Goal: Transaction & Acquisition: Purchase product/service

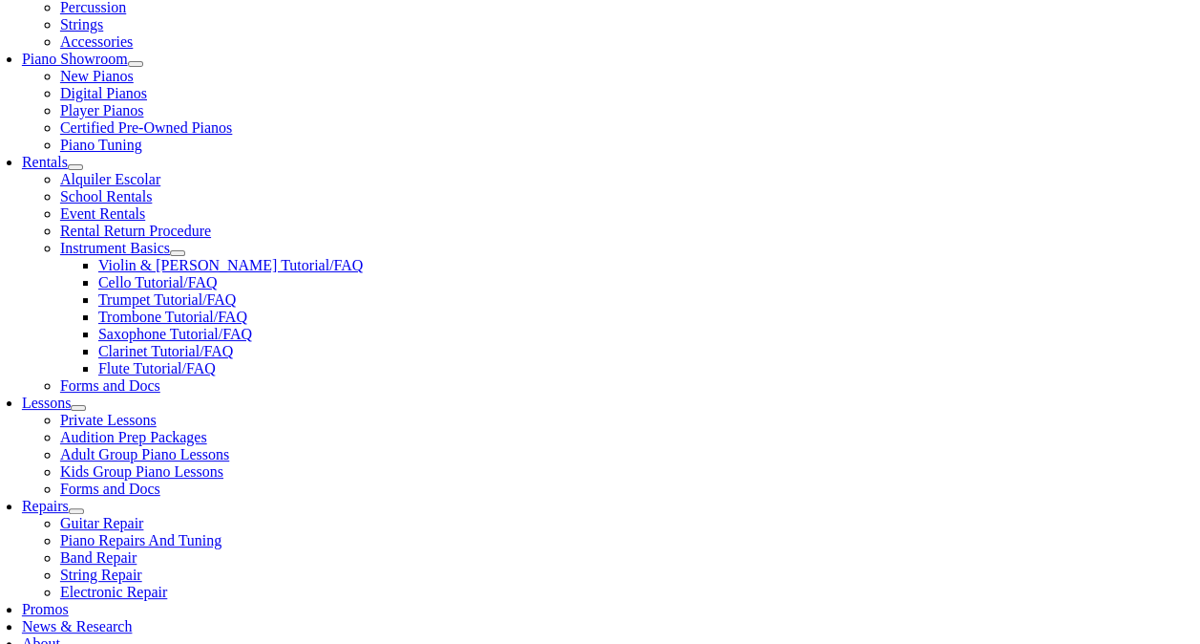
scroll to position [571, 0]
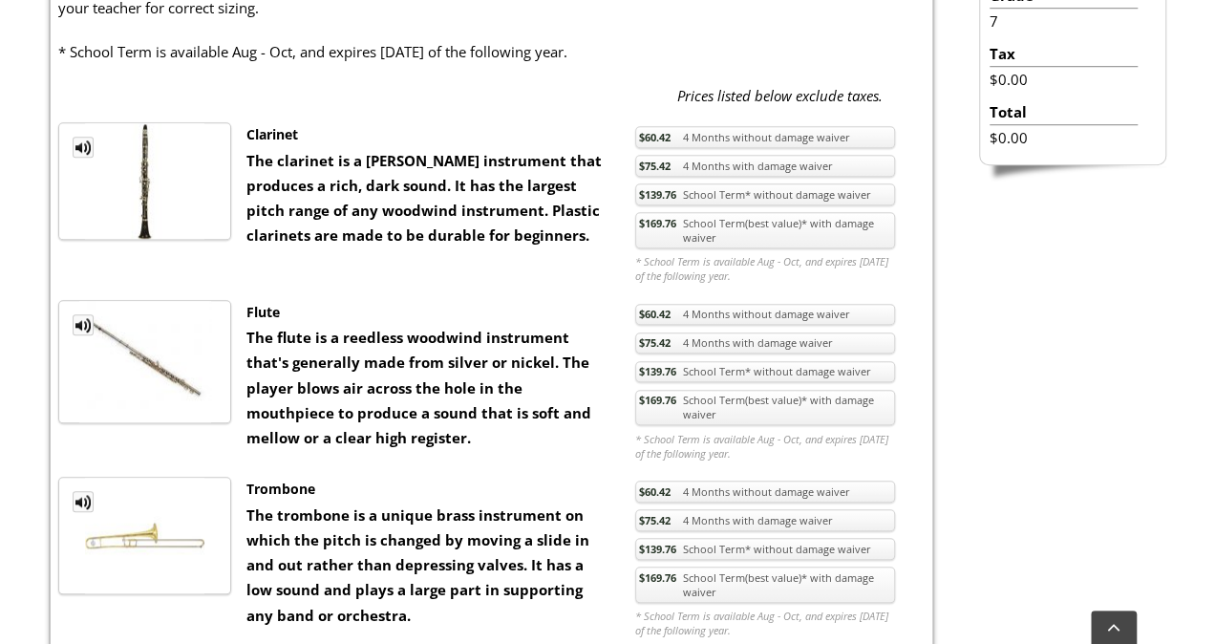
scroll to position [663, 0]
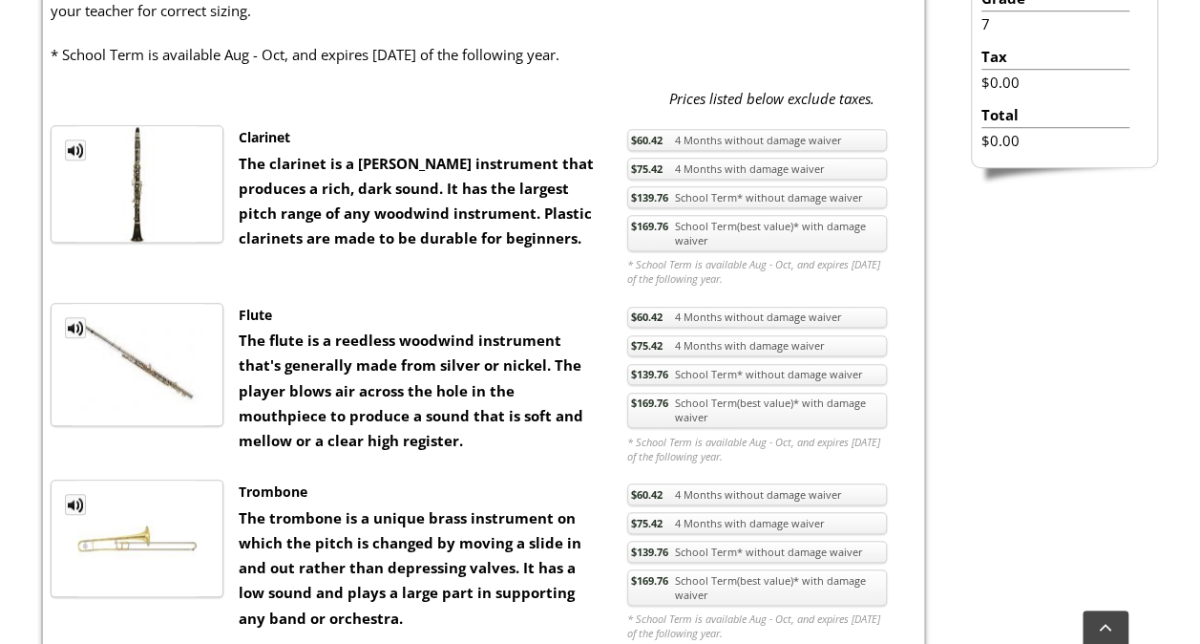
click at [733, 143] on link "$60.42 4 Months without damage waiver" at bounding box center [757, 140] width 260 height 22
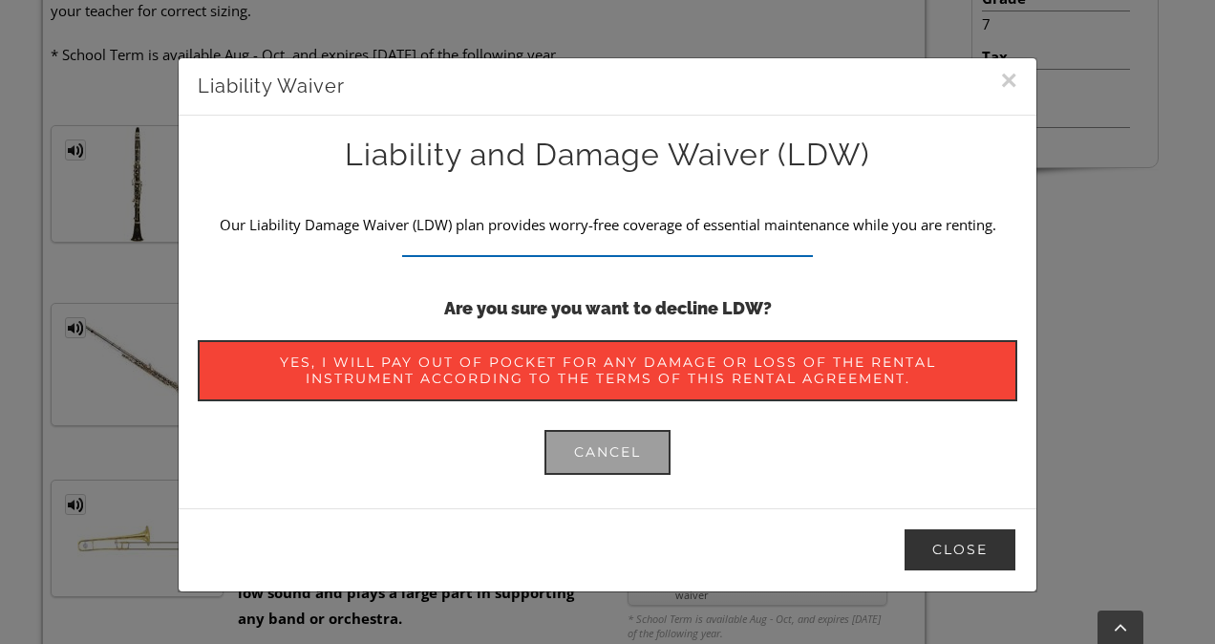
drag, startPoint x: 953, startPoint y: 543, endPoint x: 776, endPoint y: 432, distance: 209.0
click at [776, 432] on div "× Liability Waiver Liability and Damage Waiver (LDW) Our Liability Damage Waive…" at bounding box center [607, 324] width 859 height 535
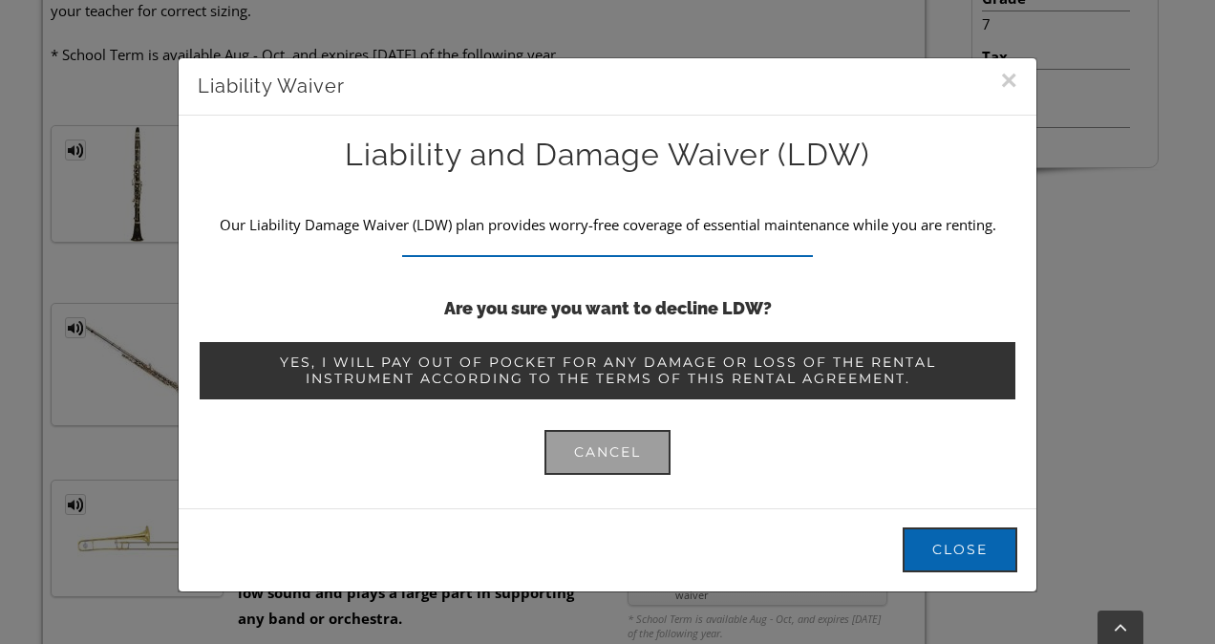
click at [764, 385] on span "Yes, I will pay out of pocket for any damage or loss of the rental instrument a…" at bounding box center [607, 370] width 760 height 32
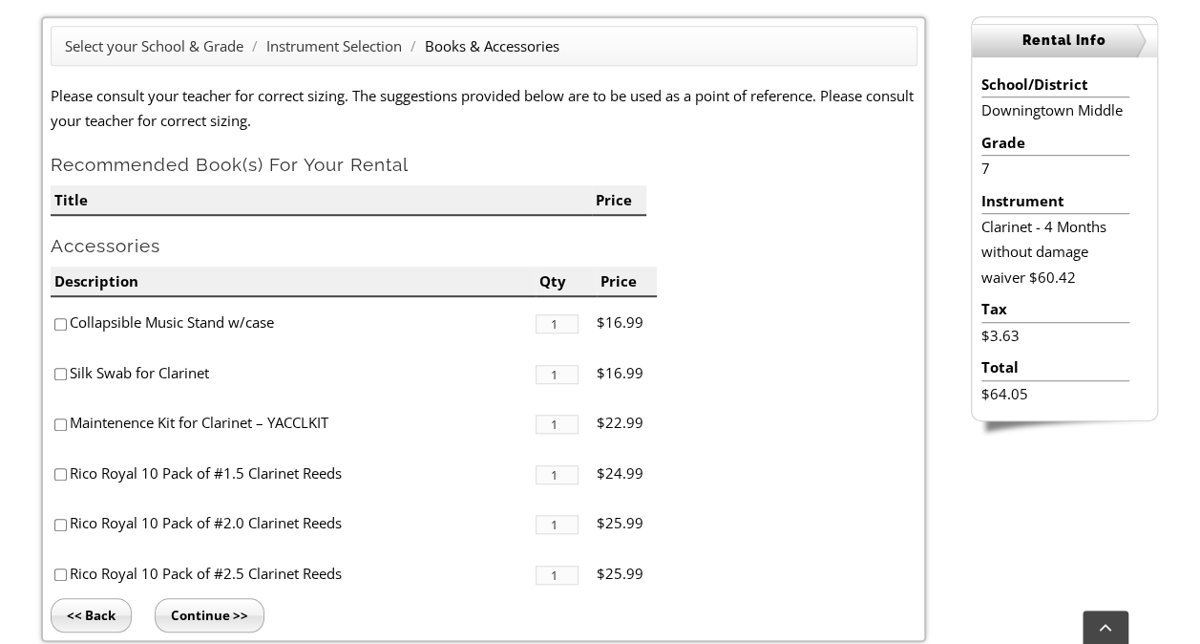
scroll to position [520, 0]
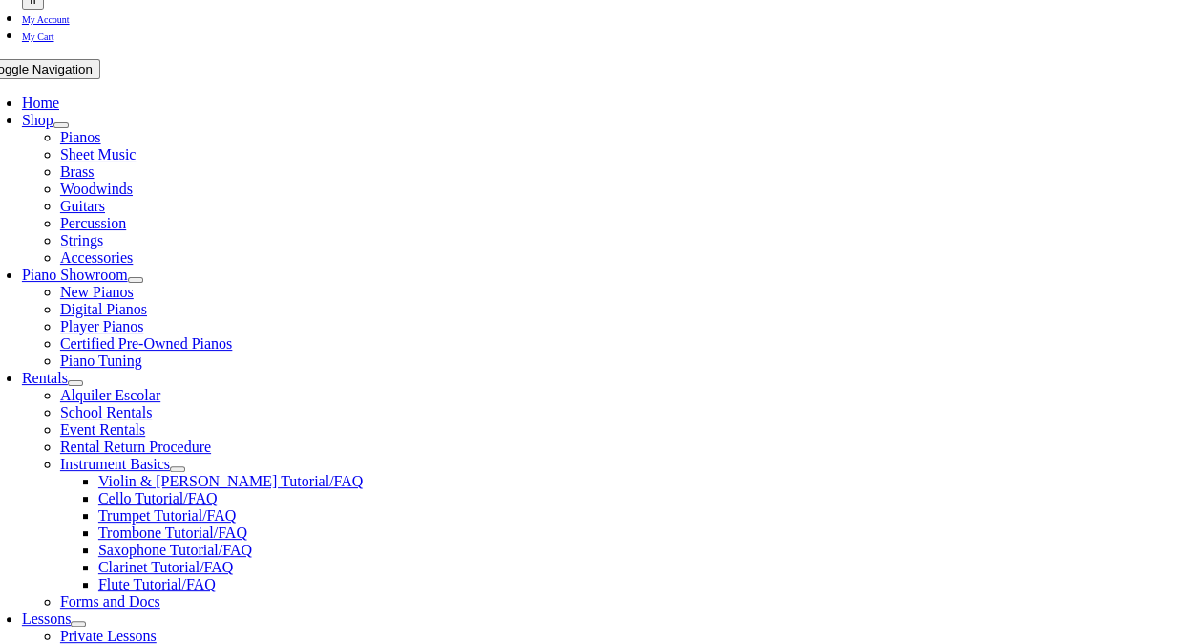
scroll to position [547, 0]
